Goal: Task Accomplishment & Management: Complete application form

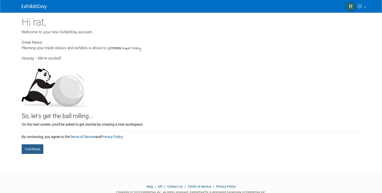
click at [28, 146] on button "Continue" at bounding box center [33, 149] width 22 height 10
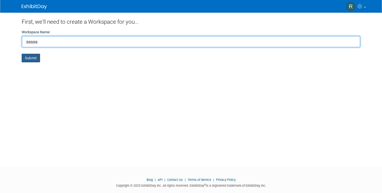
type input "sssss"
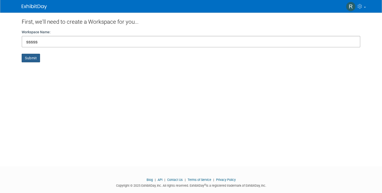
click at [30, 56] on button "Submit" at bounding box center [31, 58] width 18 height 9
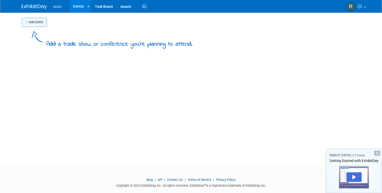
click at [37, 24] on button "Add Event" at bounding box center [34, 22] width 25 height 9
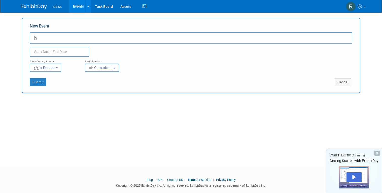
type input "h"
click at [67, 48] on input "text" at bounding box center [59, 52] width 59 height 10
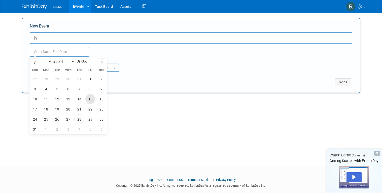
click at [89, 99] on span "15" at bounding box center [90, 99] width 10 height 10
type input "[DATE] to [DATE]"
click at [131, 80] on div "Submit" at bounding box center [92, 82] width 141 height 8
type input "[DATE] to [DATE]"
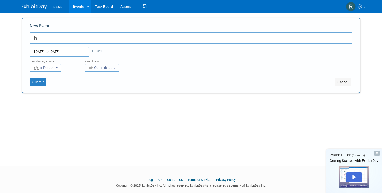
click at [108, 70] on button "Committed" at bounding box center [102, 67] width 34 height 8
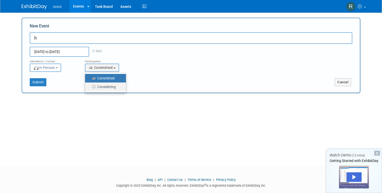
click at [109, 86] on label "Considering" at bounding box center [104, 86] width 33 height 7
click at [90, 86] on input "Considering" at bounding box center [87, 86] width 3 height 3
select select "2"
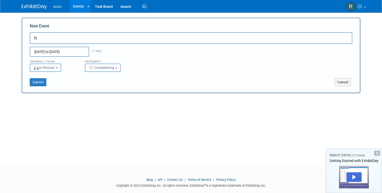
click at [58, 67] on b "button" at bounding box center [57, 67] width 2 height 1
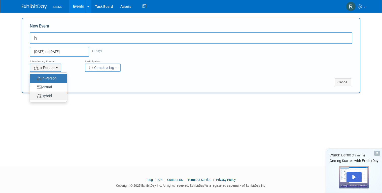
click at [54, 93] on label "Hybrid" at bounding box center [46, 95] width 29 height 7
click at [34, 94] on input "Hybrid" at bounding box center [32, 95] width 3 height 3
select select "3"
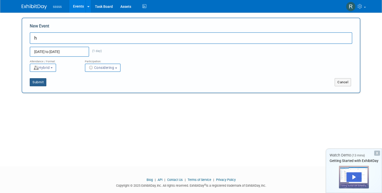
click at [45, 85] on button "Submit" at bounding box center [38, 82] width 17 height 8
